Goal: Transaction & Acquisition: Obtain resource

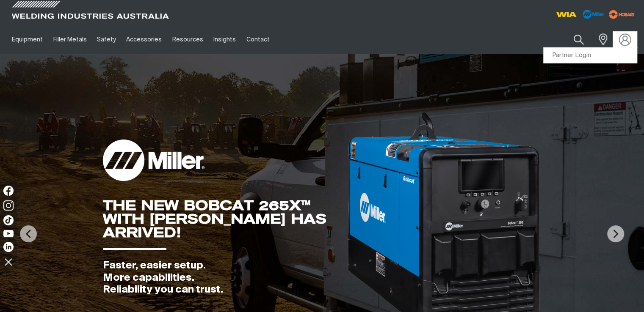
click at [626, 43] on img at bounding box center [625, 39] width 12 height 12
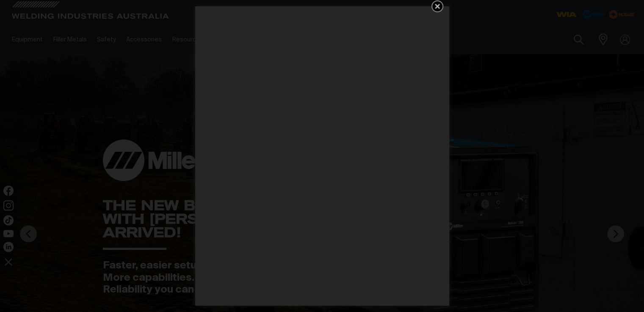
click at [439, 7] on icon "Get 5 WIA Welding Guides Free!" at bounding box center [437, 6] width 10 height 10
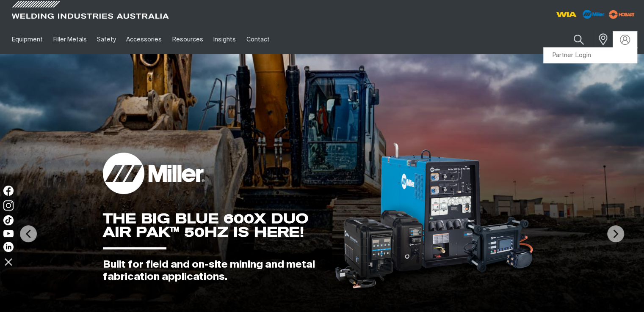
click at [619, 37] on div at bounding box center [625, 40] width 14 height 10
click at [589, 54] on link "Partner Login" at bounding box center [590, 56] width 93 height 16
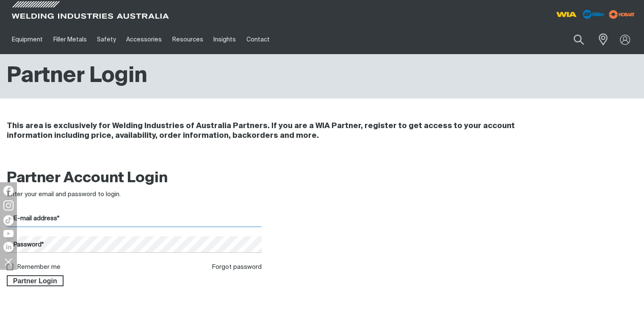
type input "[PERSON_NAME][EMAIL_ADDRESS][DOMAIN_NAME]"
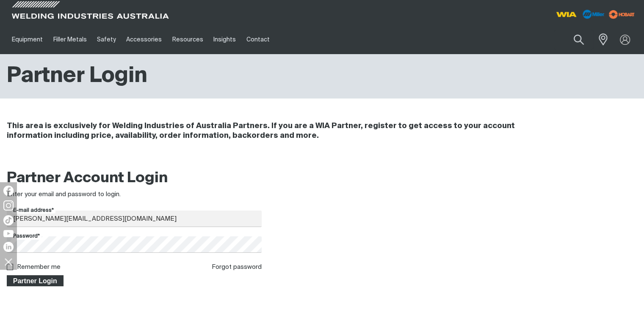
click at [41, 280] on span "Partner Login" at bounding box center [35, 281] width 55 height 11
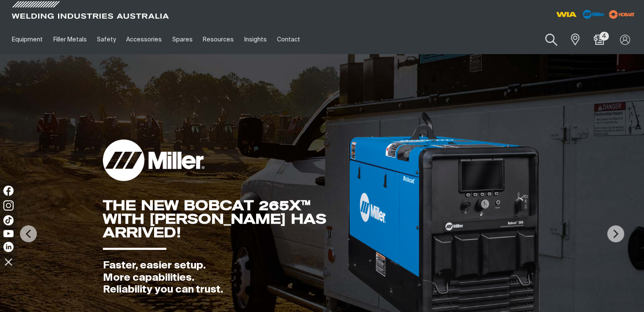
click at [548, 46] on button "Search products" at bounding box center [551, 40] width 34 height 24
click at [519, 41] on input "Search" at bounding box center [499, 39] width 130 height 19
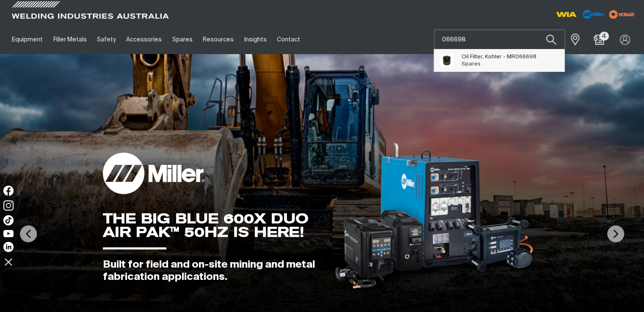
type input "066698"
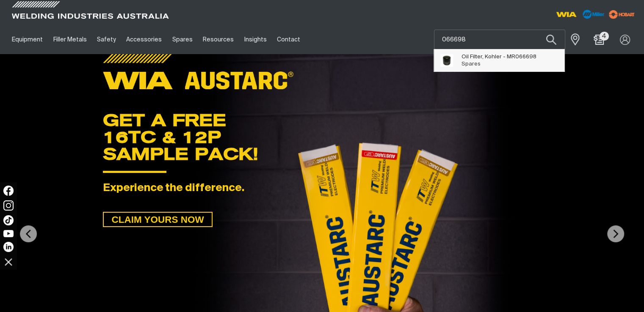
click at [520, 55] on span "066698" at bounding box center [525, 57] width 21 height 6
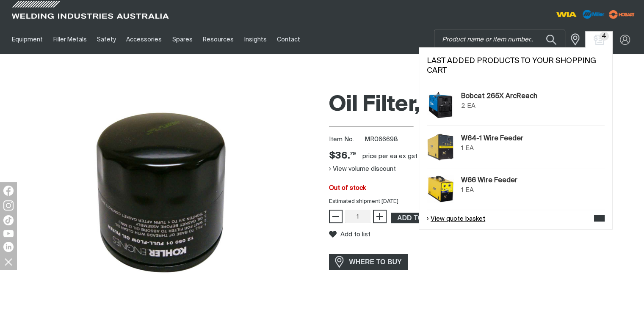
click at [483, 219] on link "View quote basket" at bounding box center [456, 220] width 58 height 10
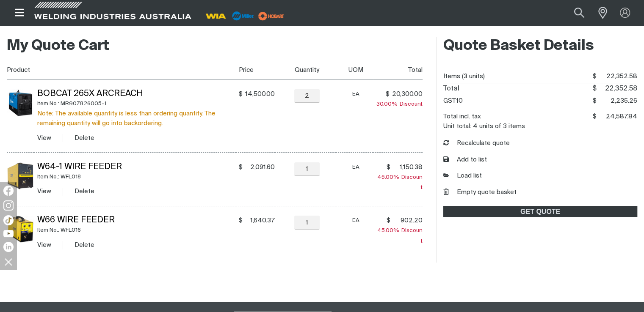
scroll to position [212, 0]
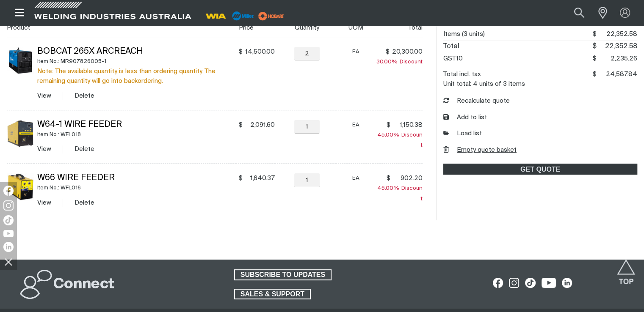
click at [489, 152] on button "Empty quote basket" at bounding box center [479, 151] width 73 height 10
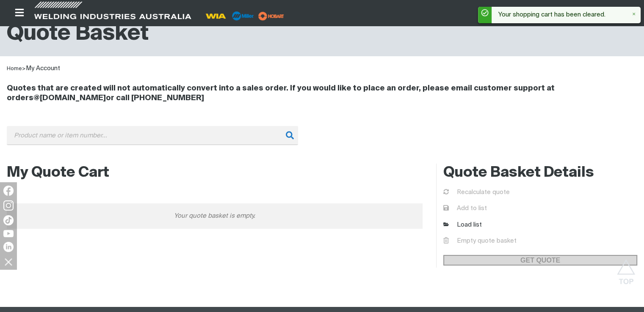
scroll to position [0, 0]
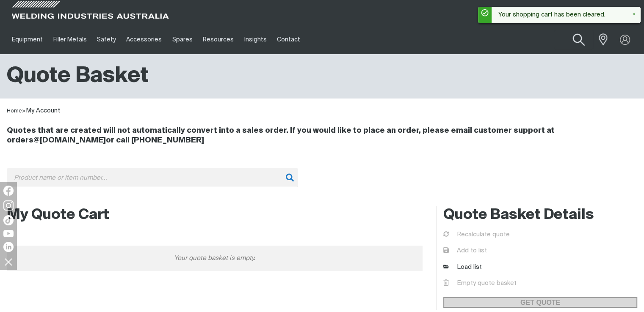
click at [577, 37] on button "Search products" at bounding box center [579, 40] width 34 height 24
click at [536, 35] on input "Search" at bounding box center [527, 39] width 130 height 19
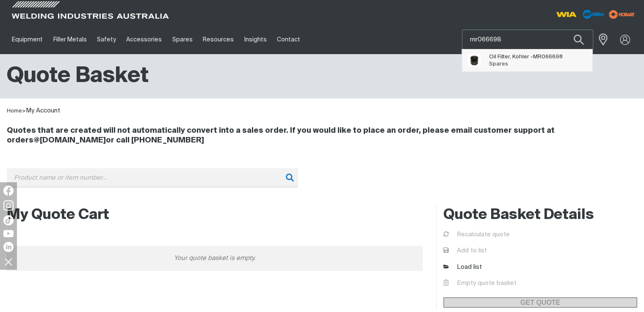
type input "mr066698"
click at [473, 56] on img "Suggestions" at bounding box center [474, 60] width 13 height 13
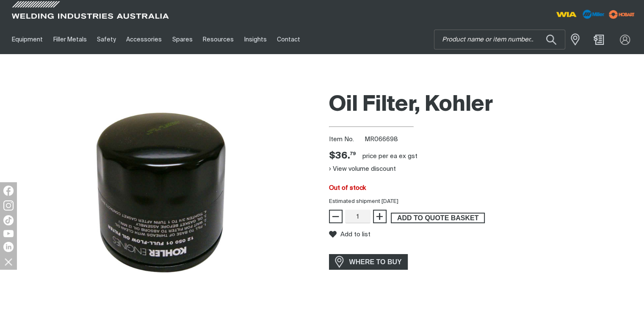
click at [421, 216] on span "ADD TO QUOTE BASKET" at bounding box center [438, 218] width 92 height 11
click at [551, 40] on button "Search products" at bounding box center [551, 40] width 34 height 24
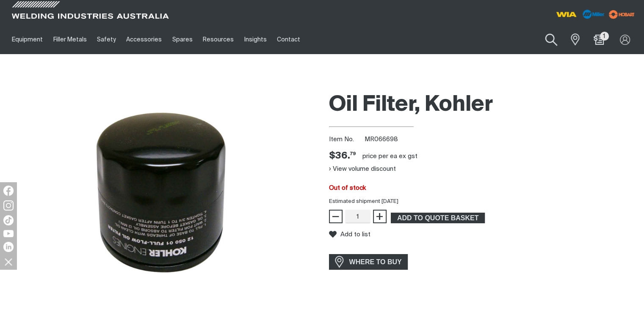
click at [547, 43] on button "Search products" at bounding box center [551, 40] width 34 height 24
click at [500, 40] on input "Search" at bounding box center [499, 39] width 130 height 19
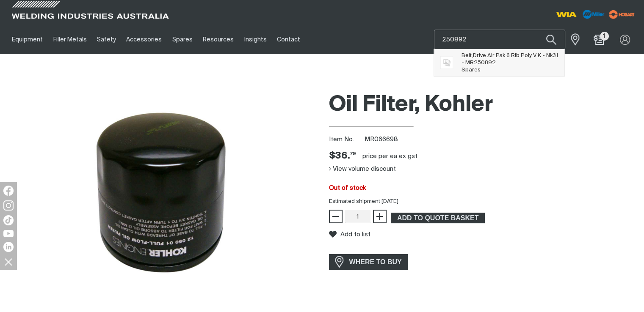
type input "250892"
click at [486, 58] on span "Belt,Drive Air Pak 6 Rib Poly V K - Nk31 - MR 250892" at bounding box center [509, 59] width 97 height 14
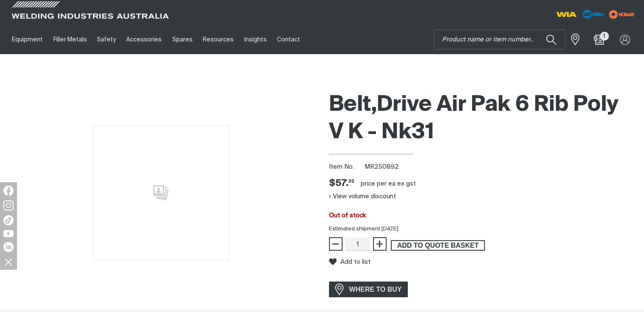
click at [443, 242] on span "ADD TO QUOTE BASKET" at bounding box center [438, 245] width 92 height 11
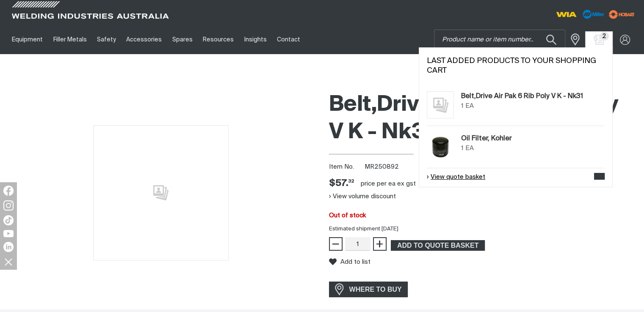
click at [468, 175] on link "View quote basket" at bounding box center [456, 178] width 58 height 10
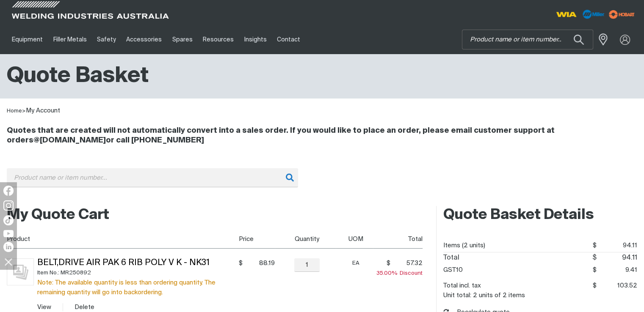
scroll to position [85, 0]
